Goal: Task Accomplishment & Management: Manage account settings

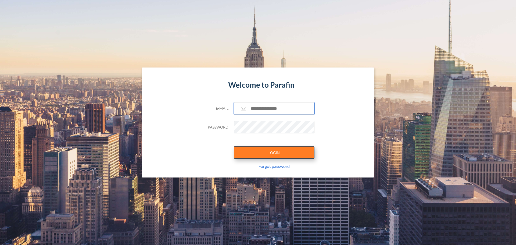
type input "**********"
click at [266, 151] on button "LOGIN" at bounding box center [274, 152] width 81 height 12
type input "**********"
